Goal: Task Accomplishment & Management: Manage account settings

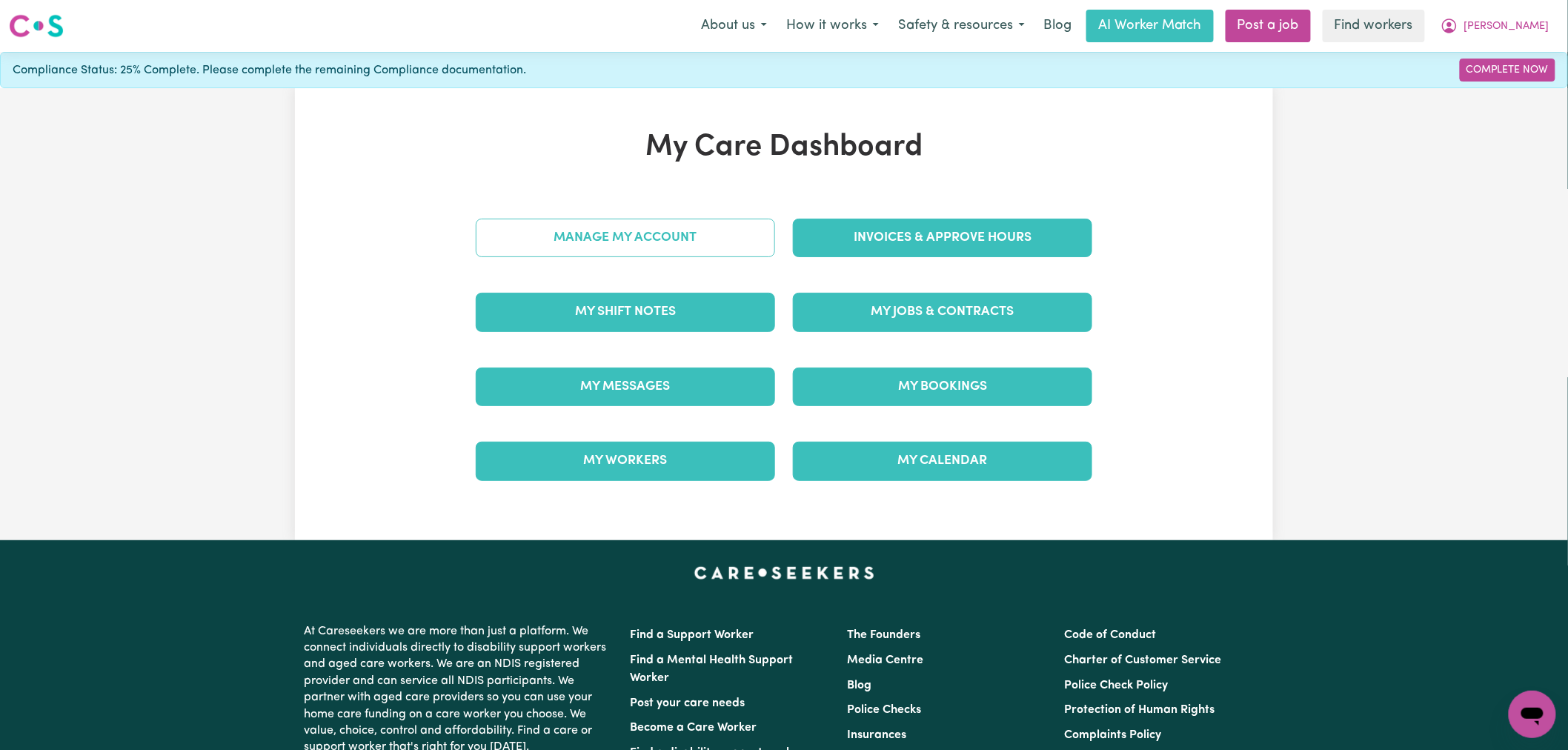
click at [583, 242] on link "Manage My Account" at bounding box center [626, 238] width 300 height 39
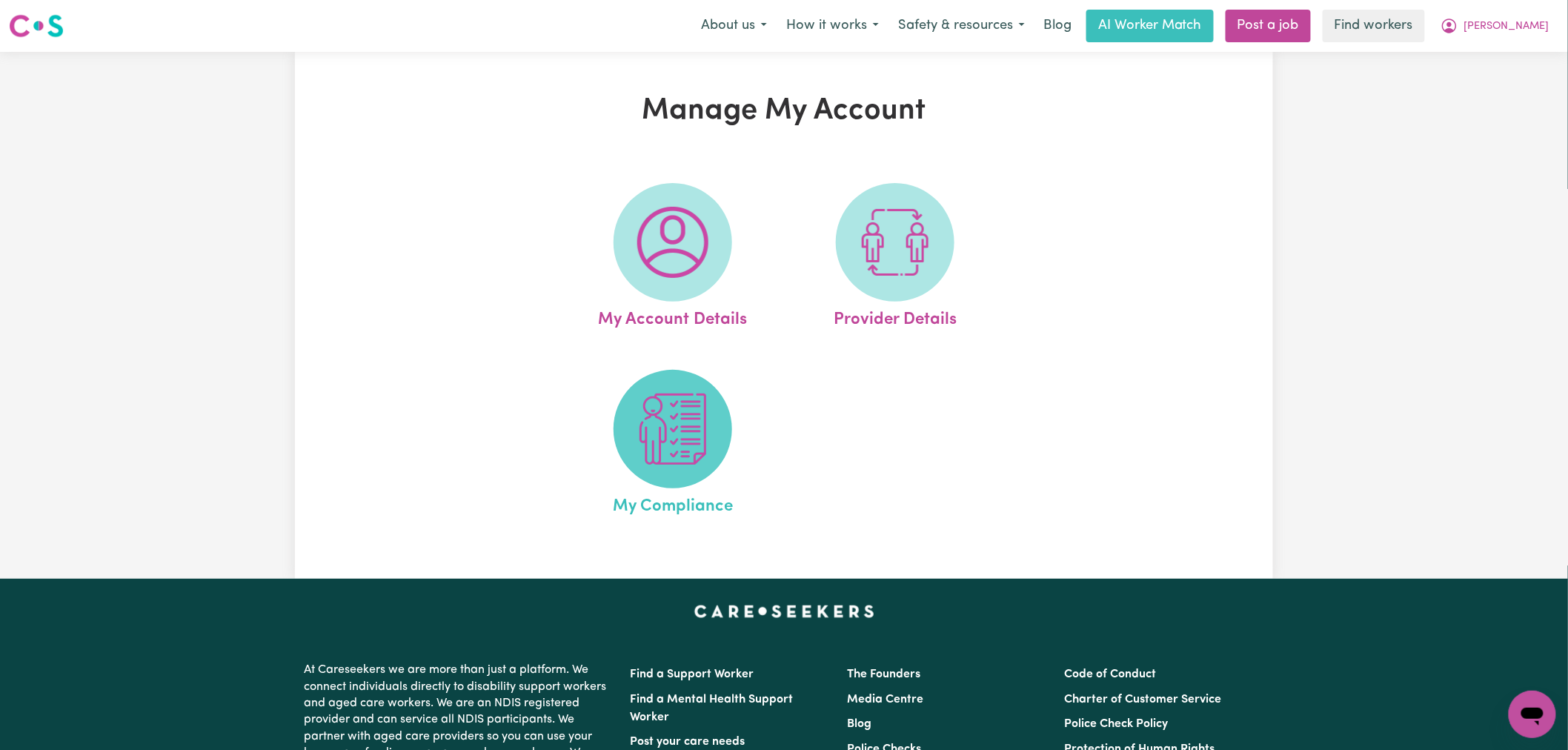
click at [645, 430] on img at bounding box center [673, 429] width 71 height 71
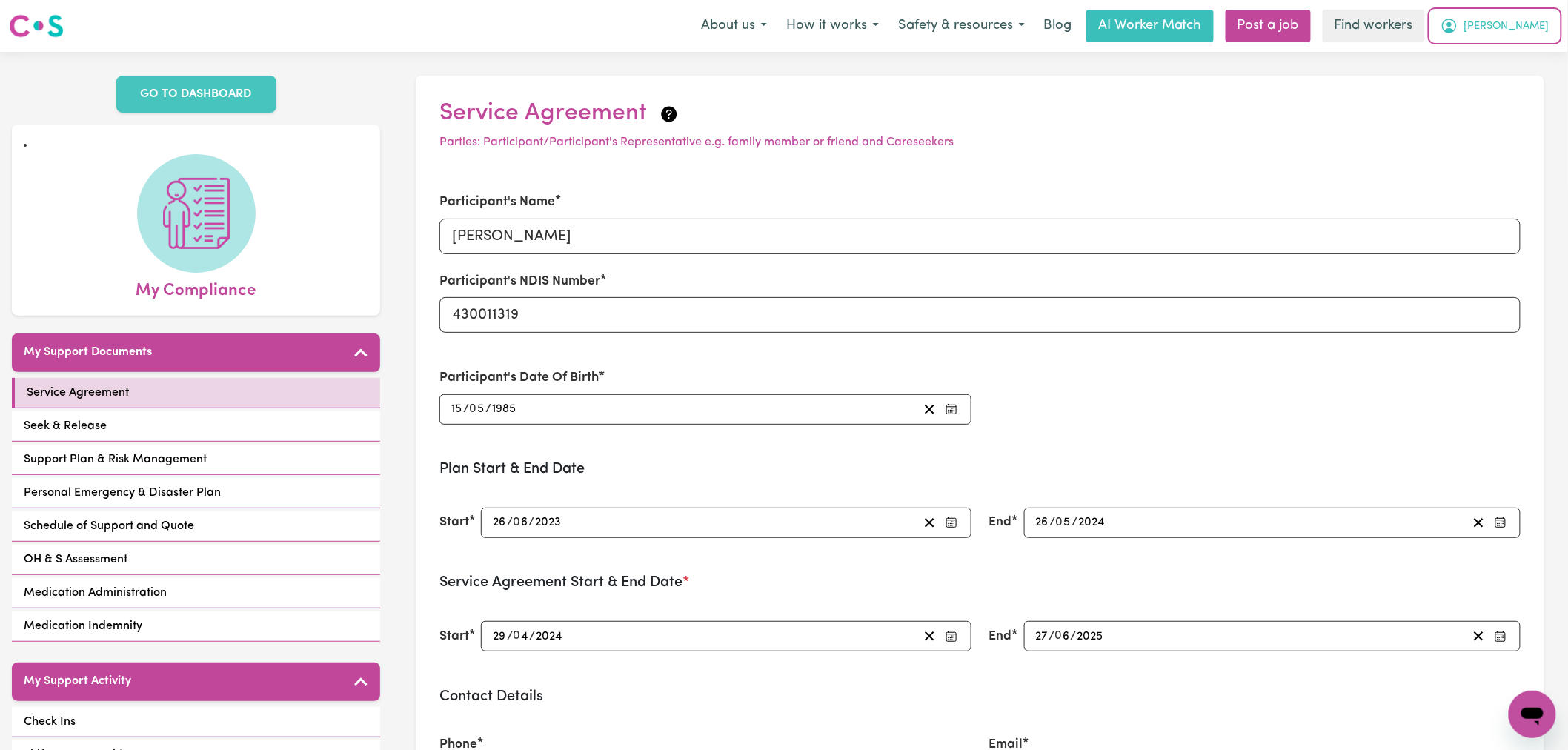
click at [1520, 27] on span "[PERSON_NAME]" at bounding box center [1506, 26] width 85 height 17
click at [1510, 77] on link "Logout" at bounding box center [1499, 85] width 117 height 28
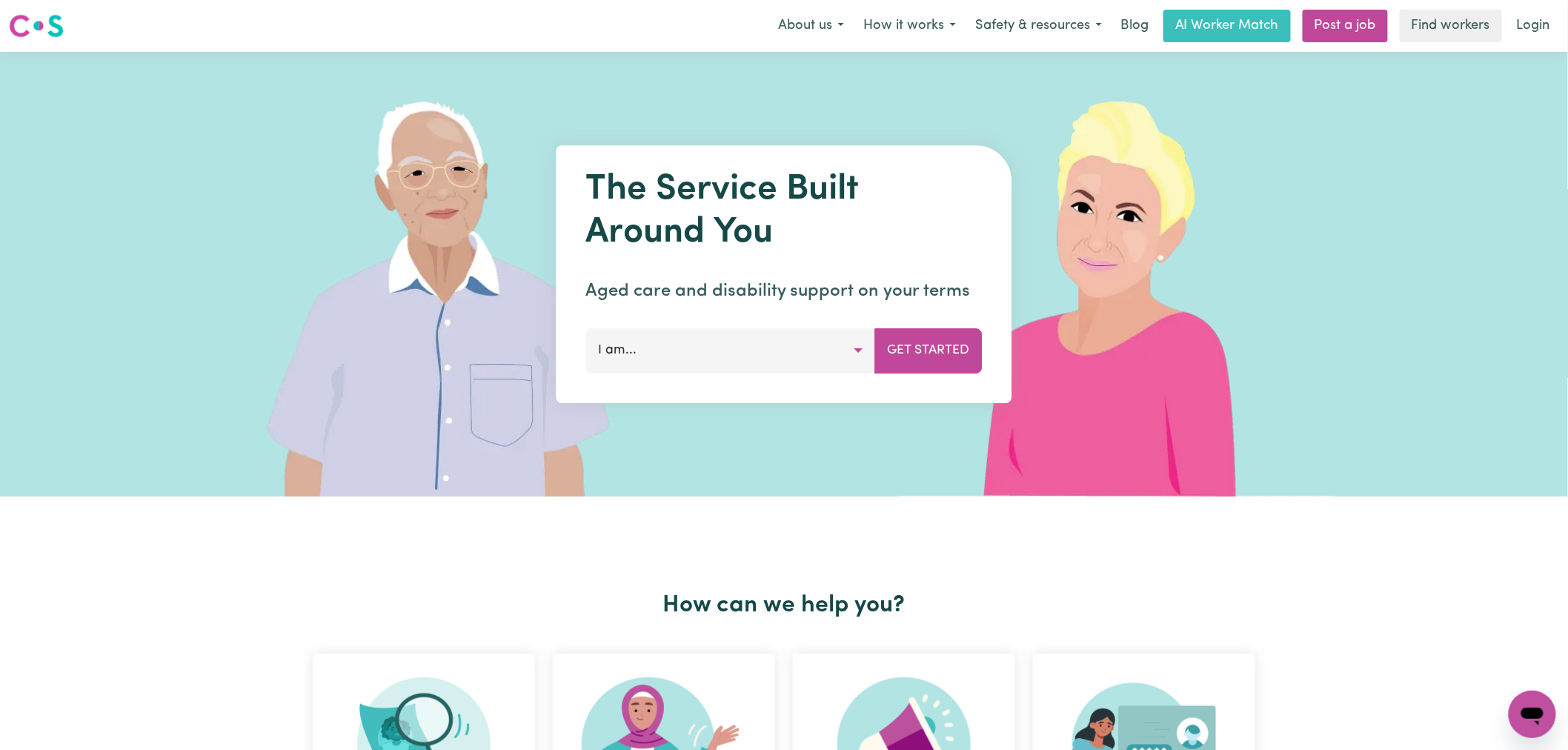
click at [1527, 16] on link "Login" at bounding box center [1533, 26] width 51 height 32
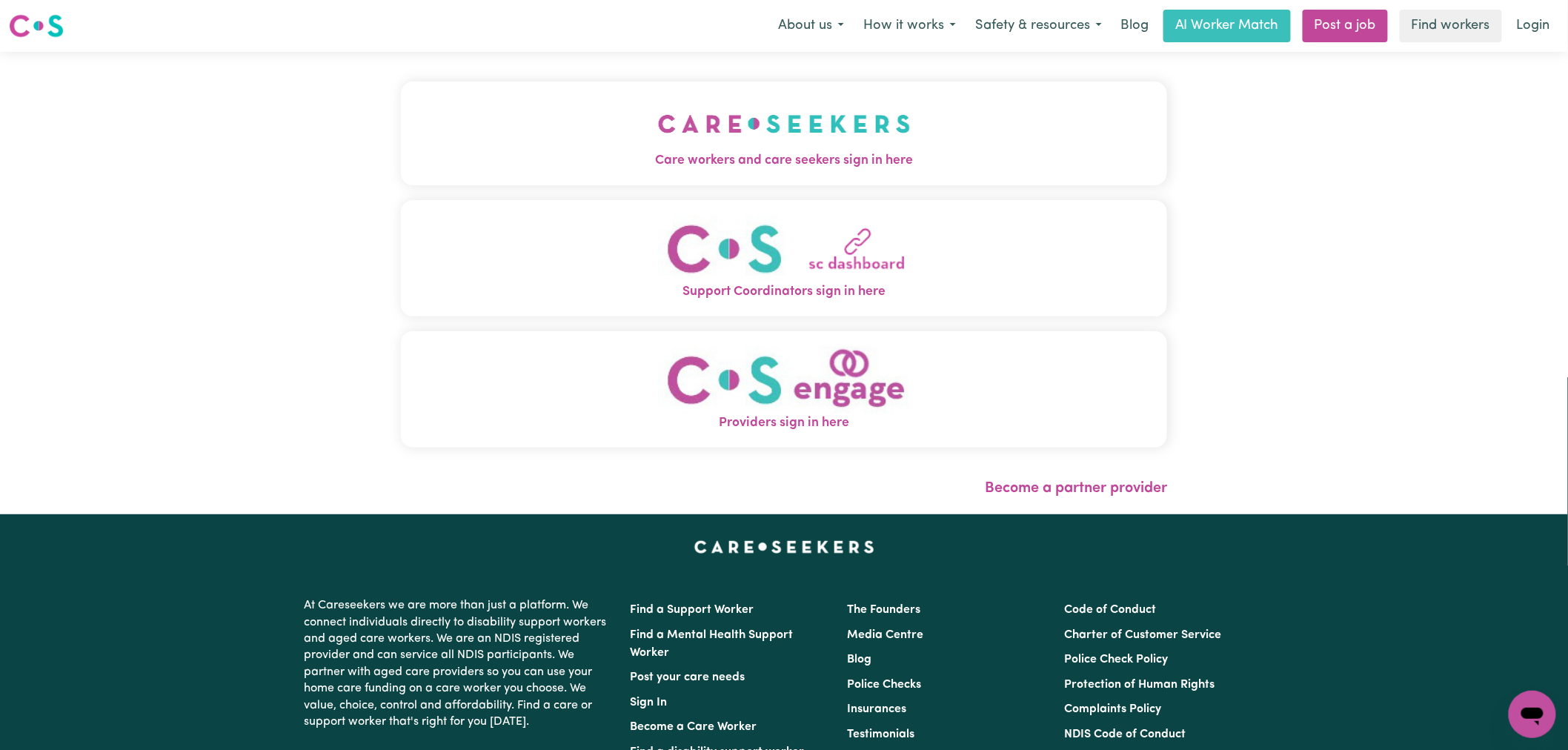
click at [730, 142] on img "Care workers and care seekers sign in here" at bounding box center [784, 123] width 253 height 55
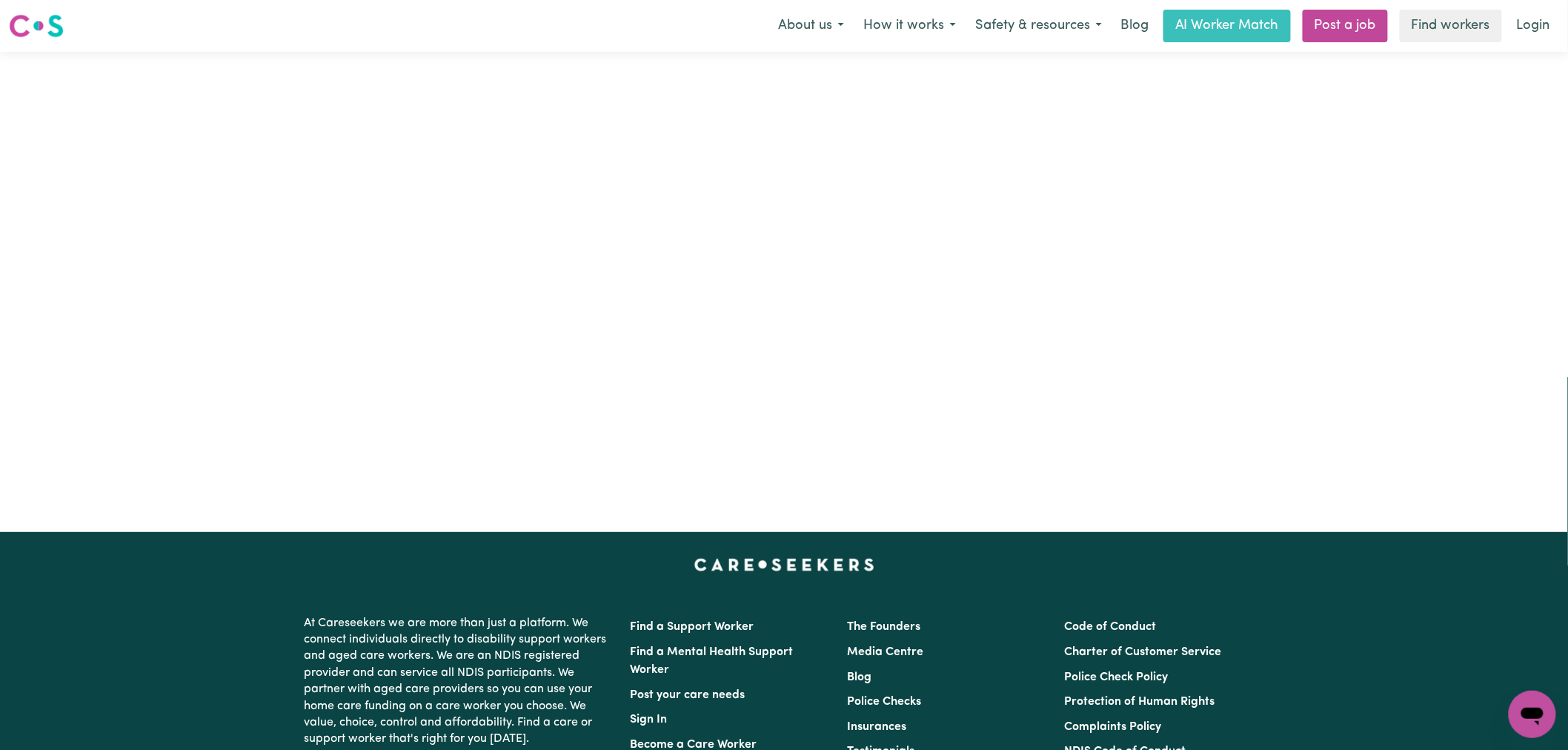
type input "[PERSON_NAME][EMAIL_ADDRESS][DOMAIN_NAME]"
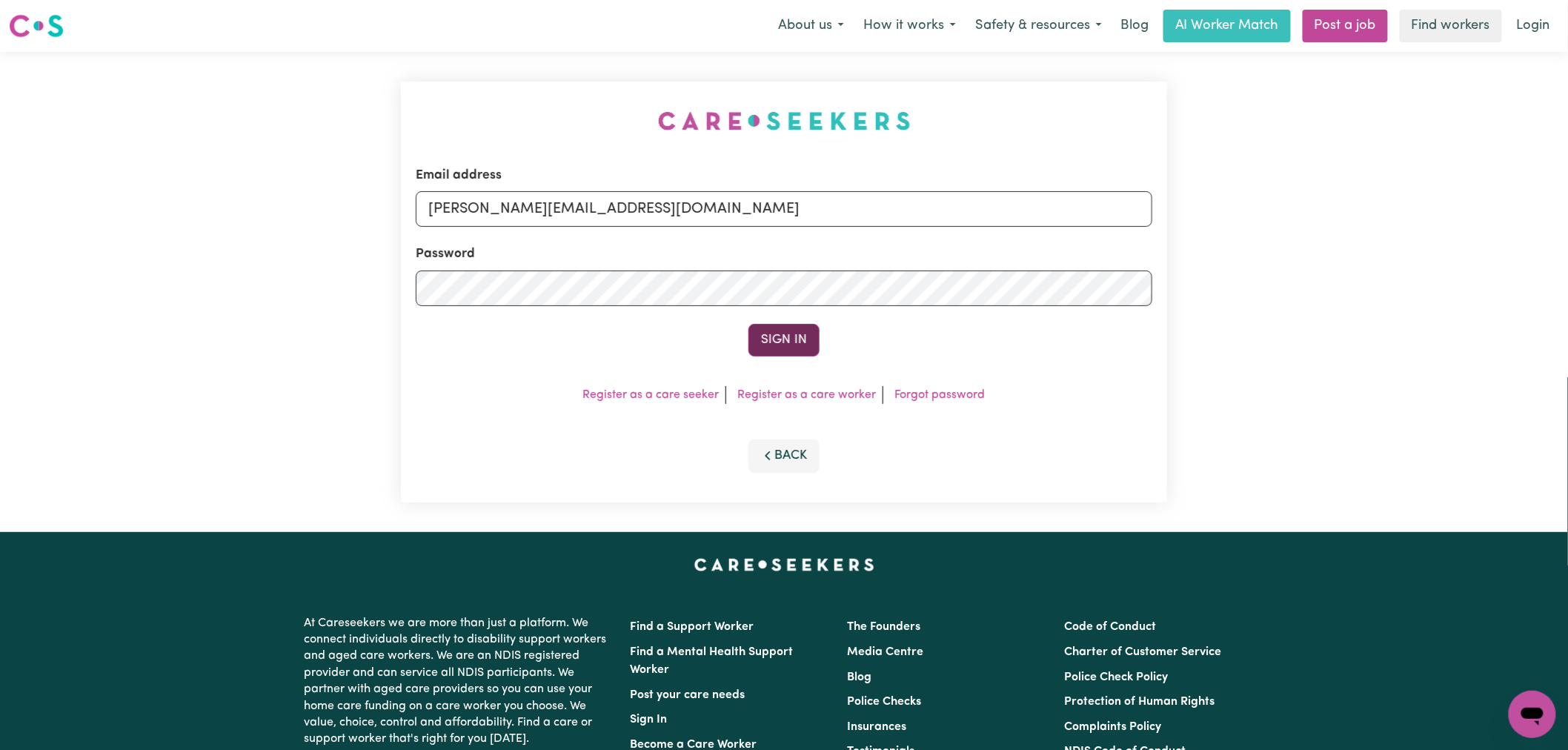
click at [774, 344] on button "Sign In" at bounding box center [784, 339] width 71 height 32
